Goal: Information Seeking & Learning: Learn about a topic

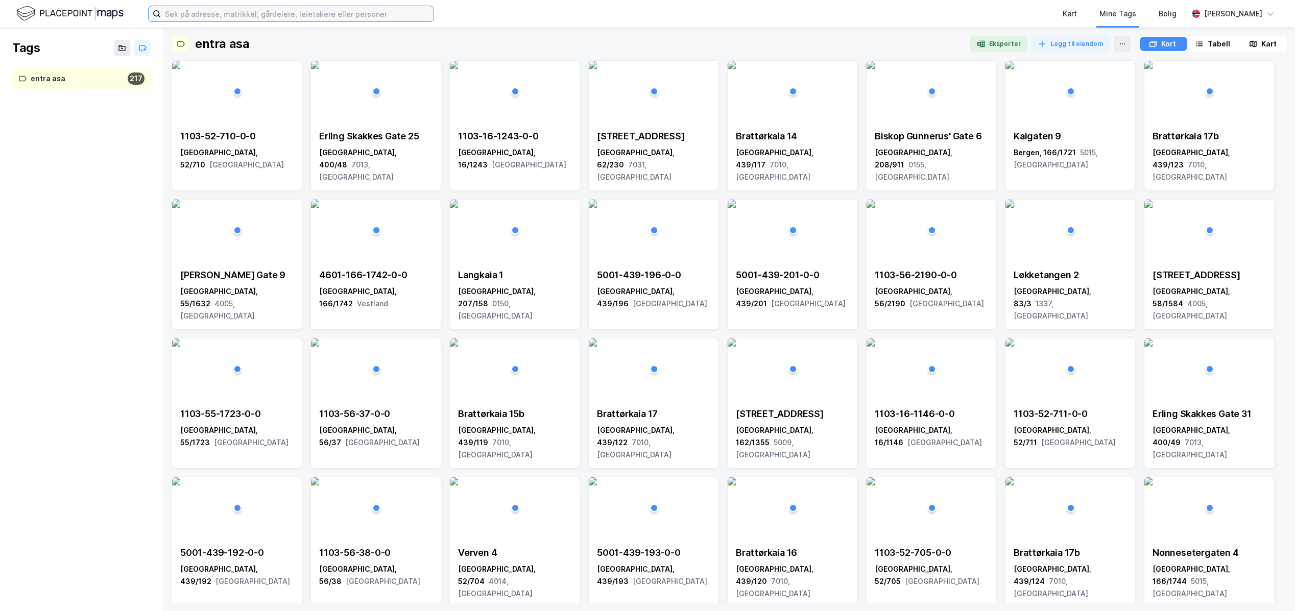
click at [193, 12] on input at bounding box center [297, 13] width 273 height 15
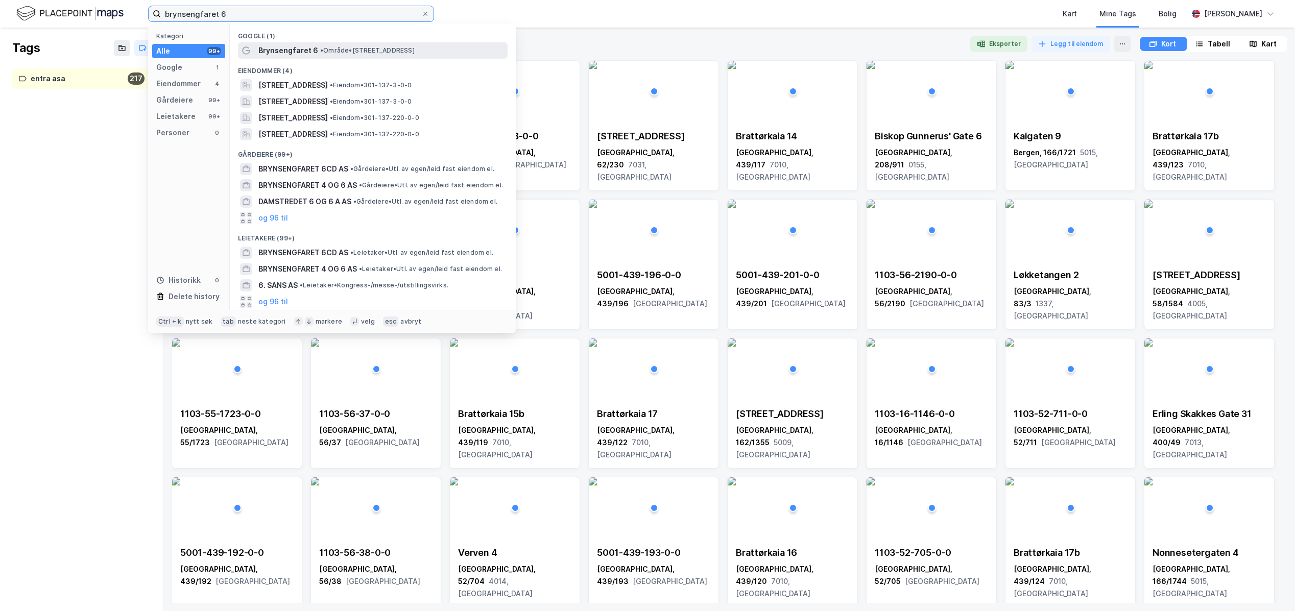
type input "brynsengfaret 6"
click at [321, 48] on span "•" at bounding box center [321, 50] width 3 height 8
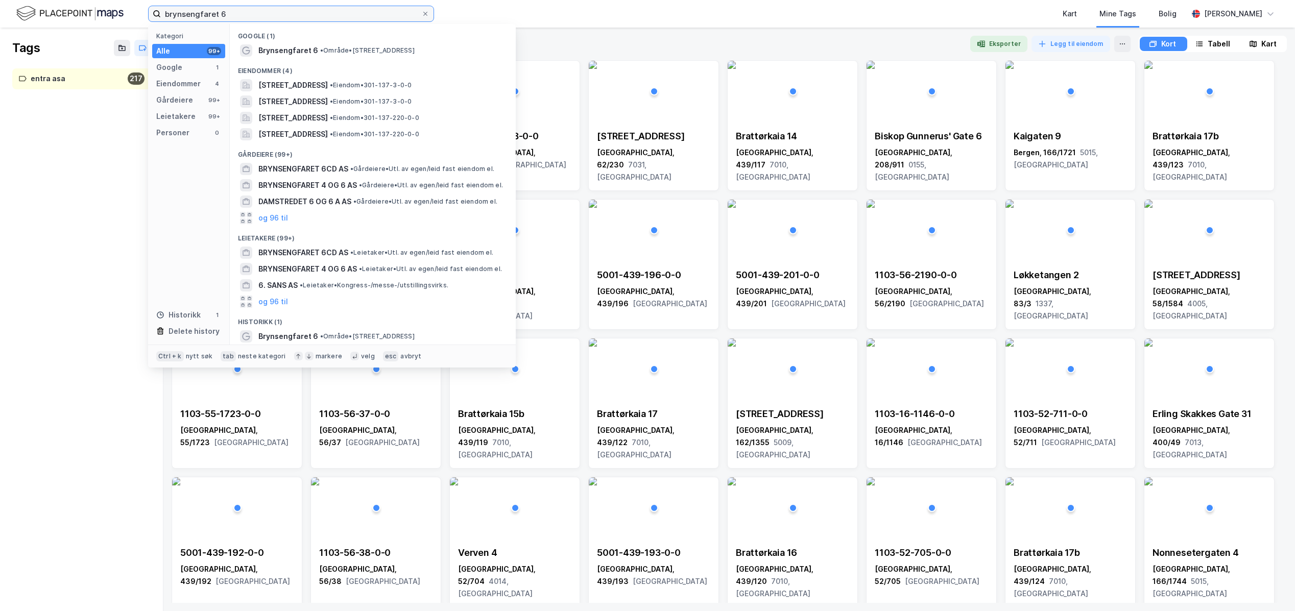
drag, startPoint x: 261, startPoint y: 15, endPoint x: 144, endPoint y: 22, distance: 117.6
click at [144, 22] on div "brynsengfaret 6 Kategori Alle 99+ Google 1 Eiendommer 4 Gårdeiere 99+ Leietaker…" at bounding box center [647, 14] width 1295 height 28
click at [86, 5] on img at bounding box center [69, 14] width 107 height 18
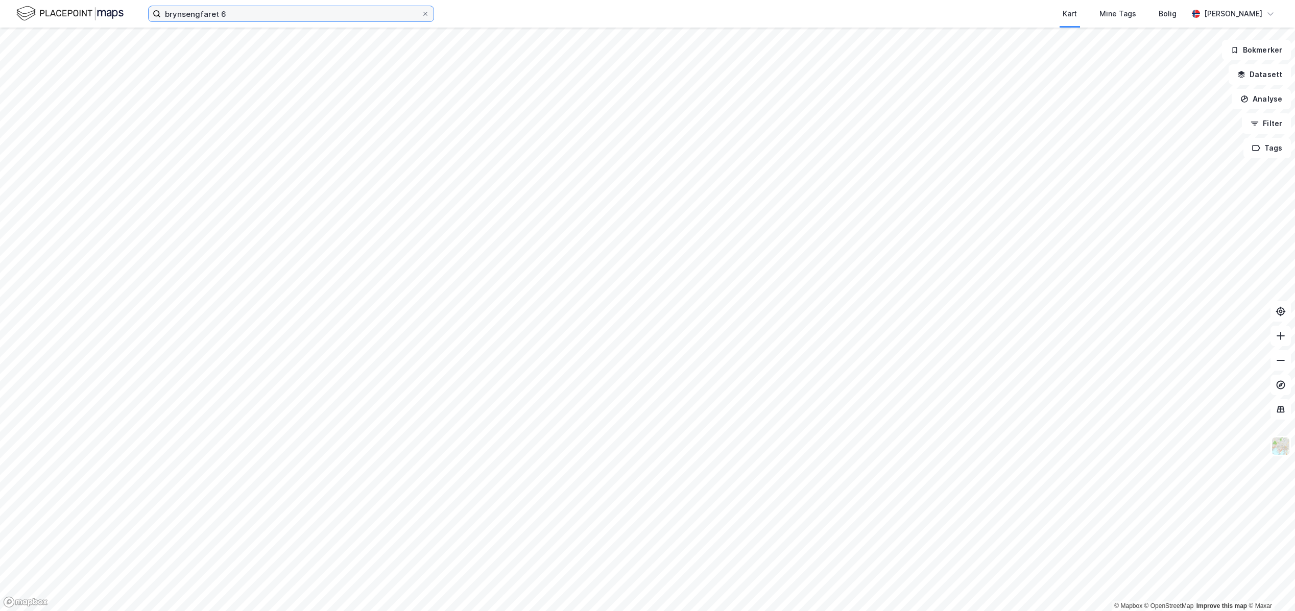
click at [250, 9] on input "brynsengfaret 6" at bounding box center [291, 13] width 260 height 15
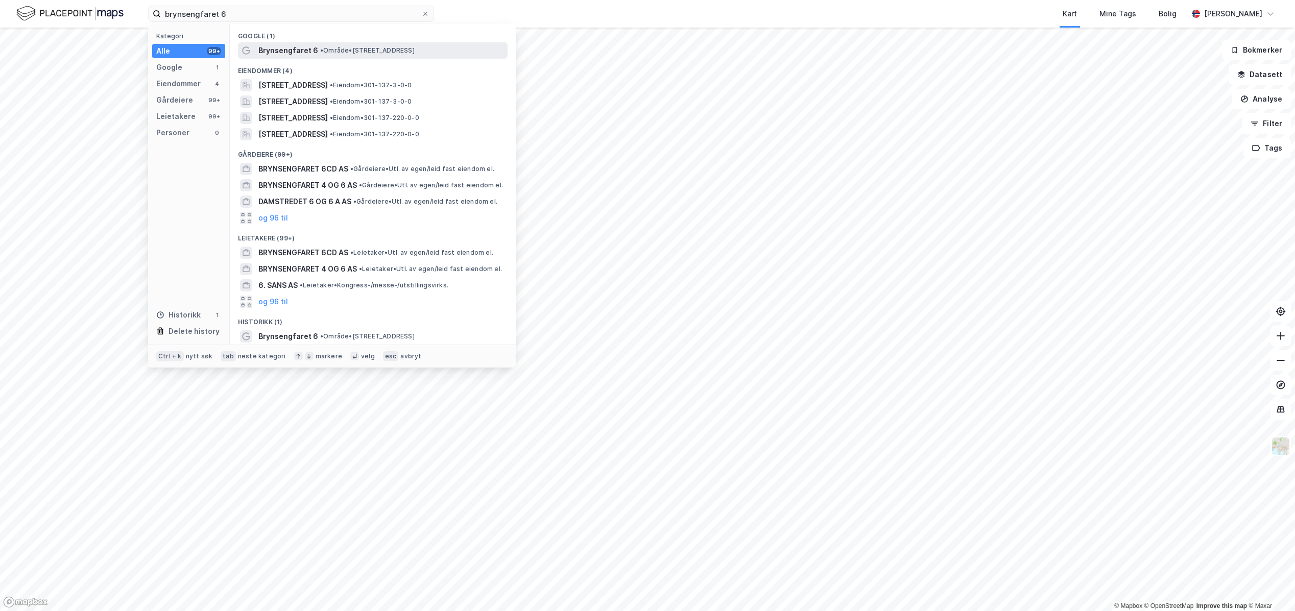
click at [297, 47] on span "Brynsengfaret 6" at bounding box center [288, 50] width 60 height 12
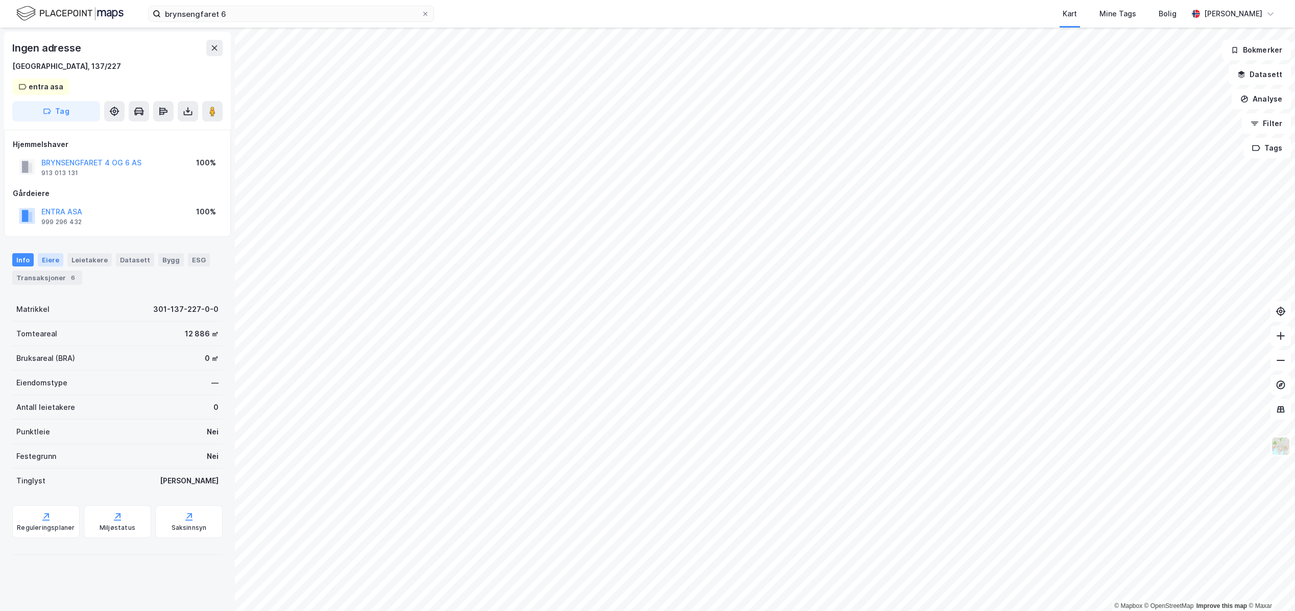
click at [52, 256] on div "Eiere" at bounding box center [51, 259] width 26 height 13
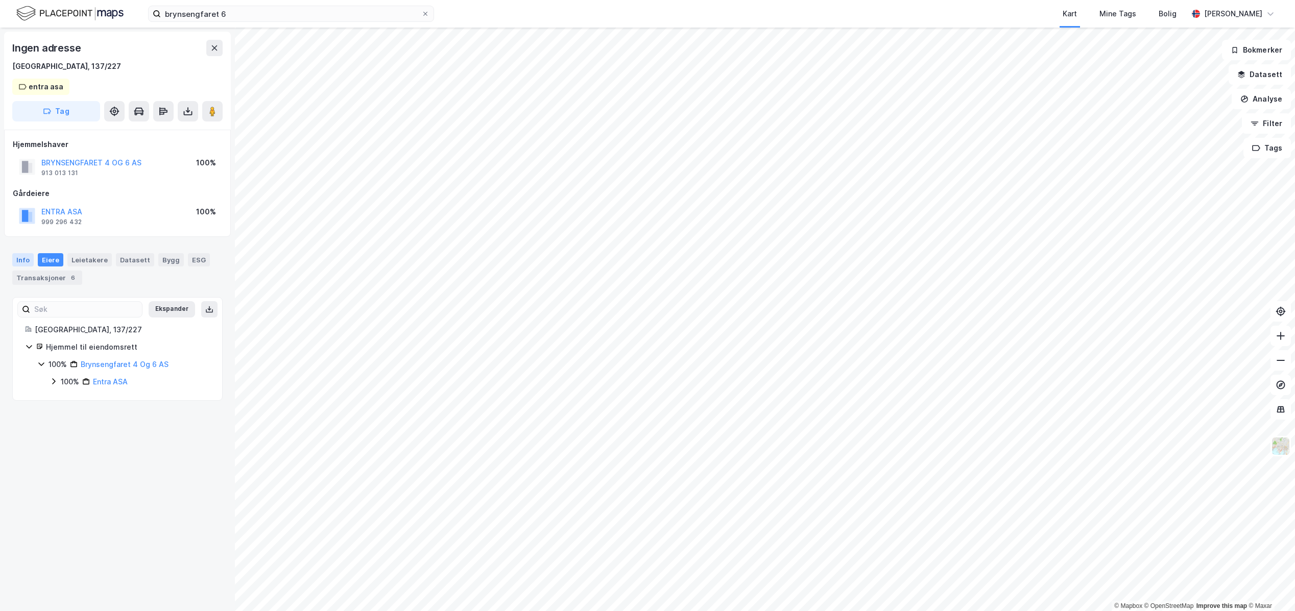
click at [20, 258] on div "Info" at bounding box center [22, 259] width 21 height 13
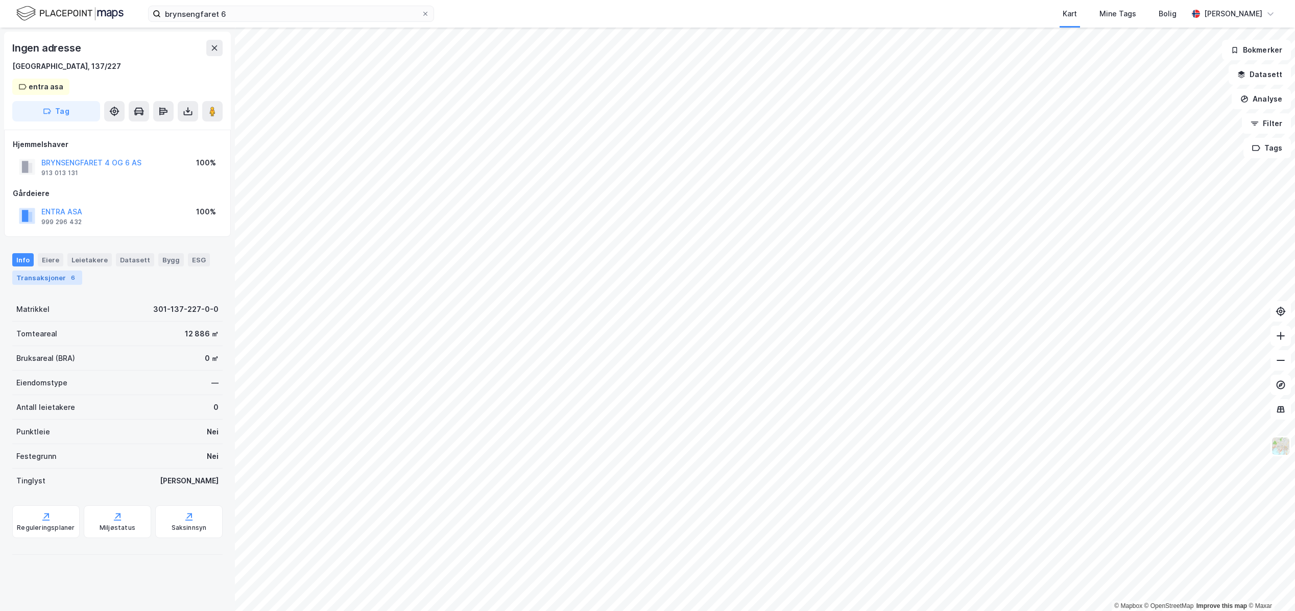
click at [26, 276] on div "Transaksjoner 6" at bounding box center [47, 278] width 70 height 14
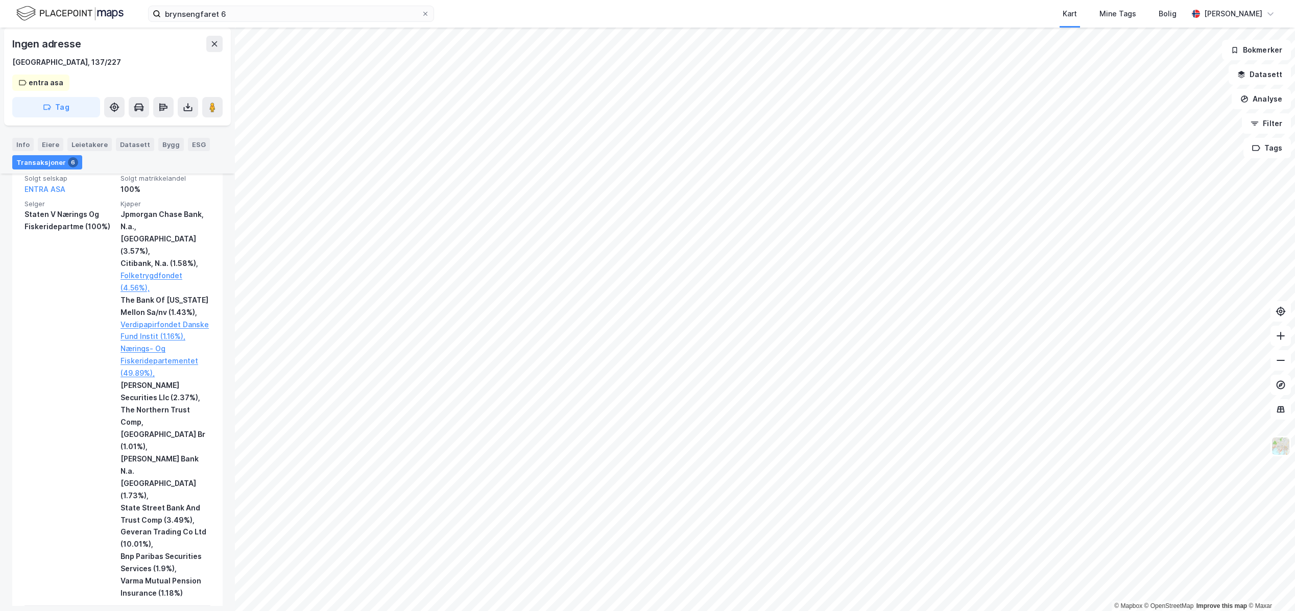
scroll to position [2282, 0]
